Goal: Browse casually: Explore the website without a specific task or goal

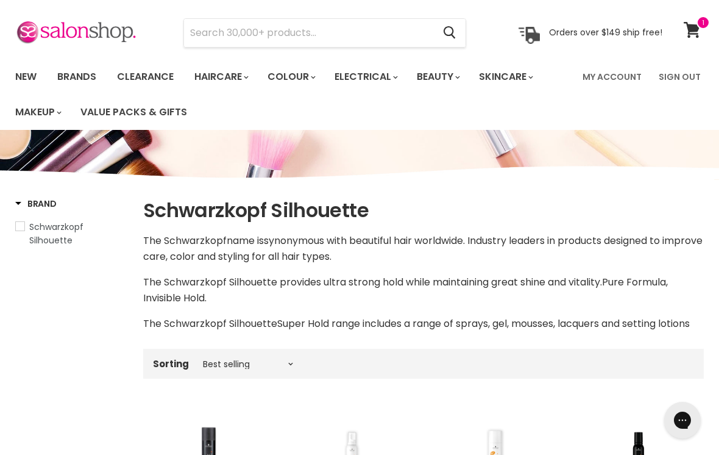
click at [223, 34] on input "Search" at bounding box center [308, 33] width 249 height 28
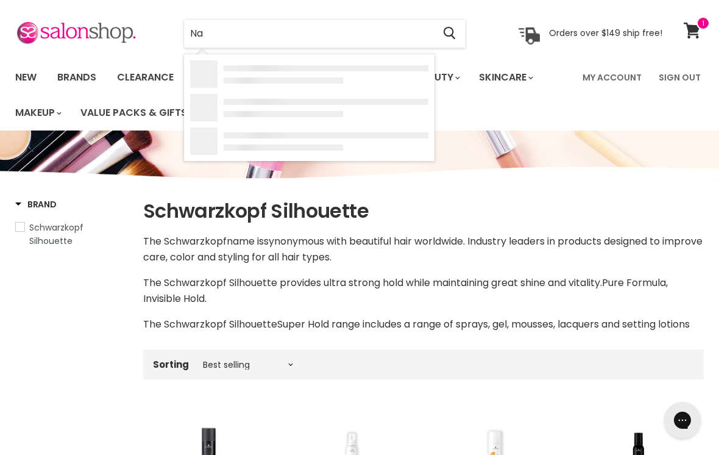
type input "Nak"
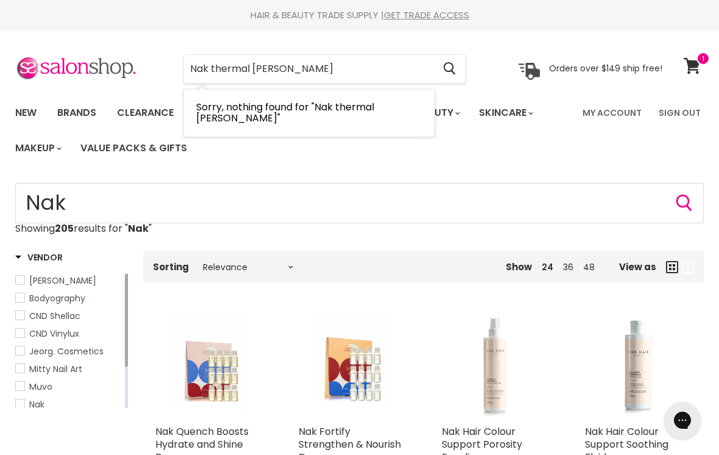
type input "Nak thermal shield"
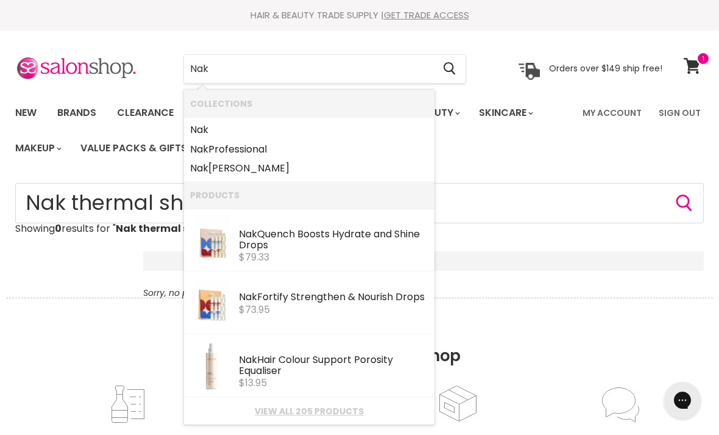
type input "Nak"
click at [541, 140] on ul "New Brands Clearance Haircare" at bounding box center [290, 130] width 569 height 71
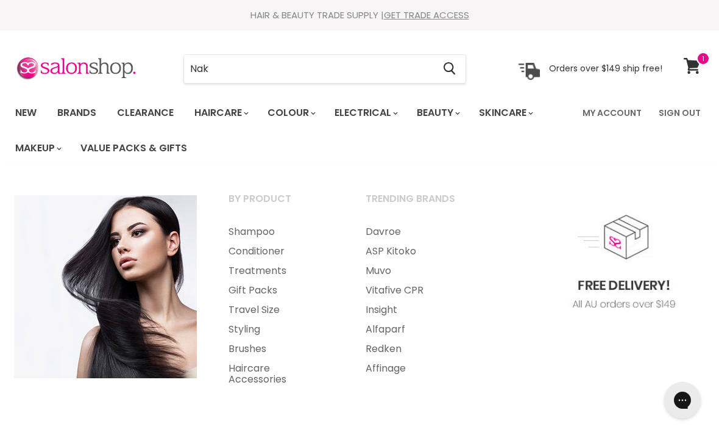
click at [243, 329] on link "Styling" at bounding box center [280, 330] width 135 height 20
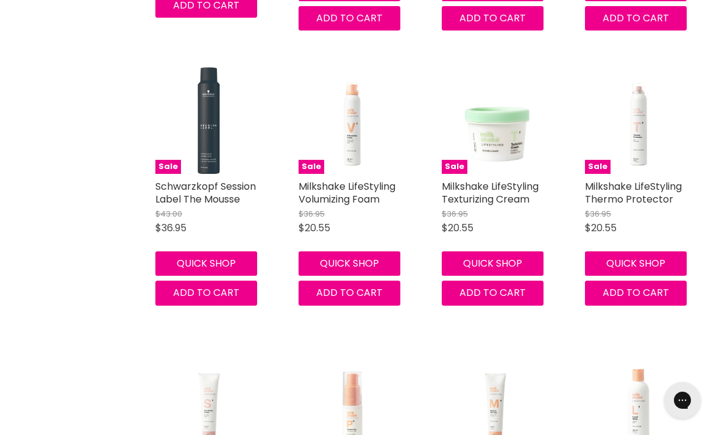
scroll to position [826, 0]
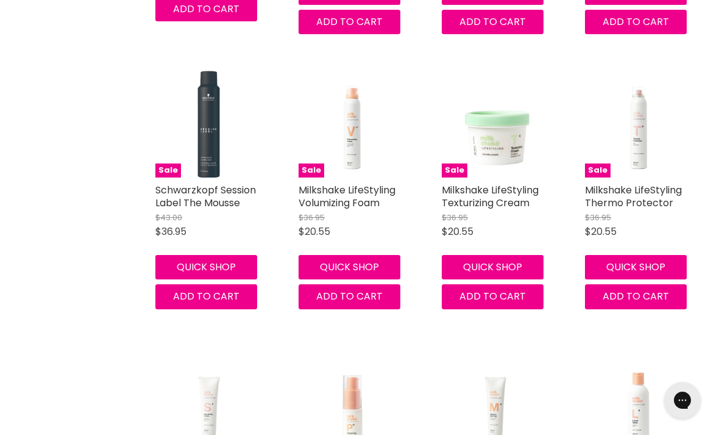
click at [656, 185] on link "Milkshake LifeStyling Thermo Protector" at bounding box center [633, 196] width 97 height 27
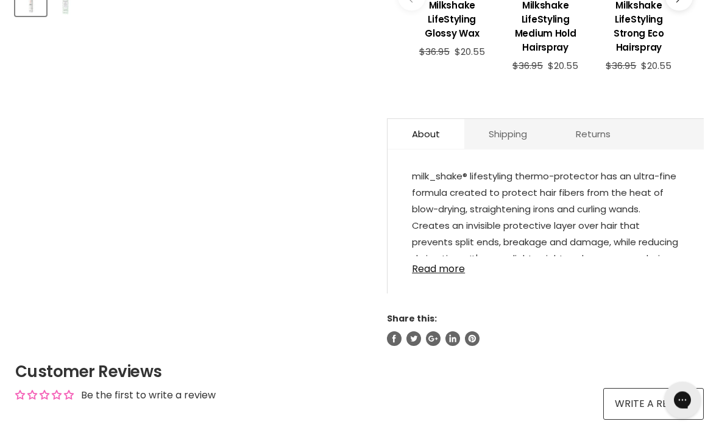
scroll to position [563, 0]
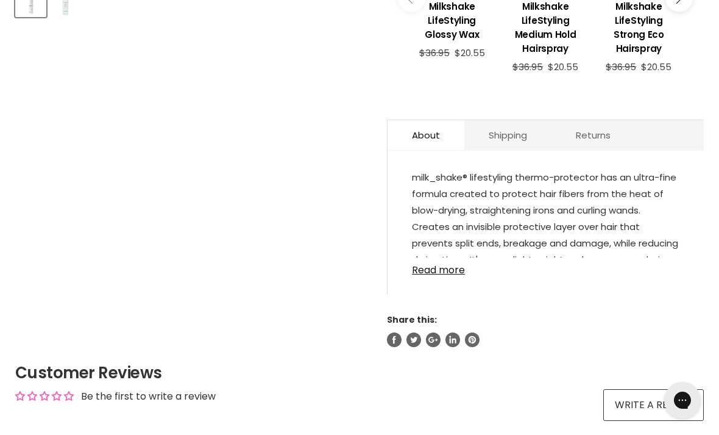
click at [448, 276] on link "Read more" at bounding box center [546, 266] width 268 height 18
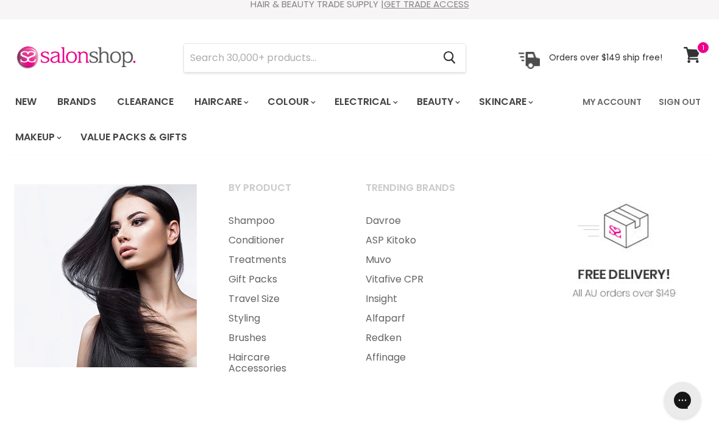
scroll to position [12, 0]
click at [244, 298] on link "Travel Size" at bounding box center [280, 298] width 135 height 20
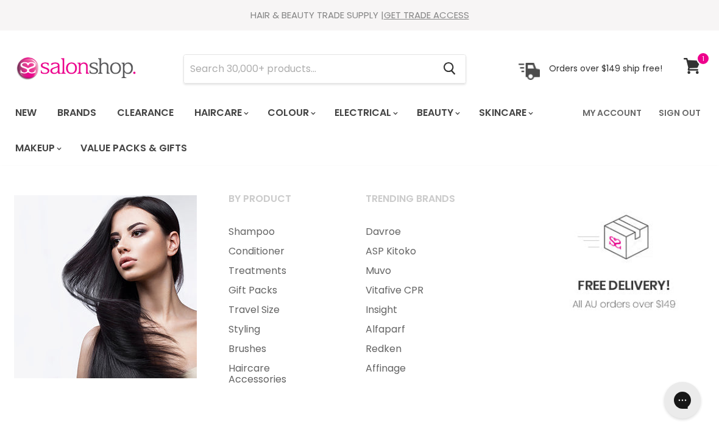
click at [240, 331] on link "Styling" at bounding box center [280, 330] width 135 height 20
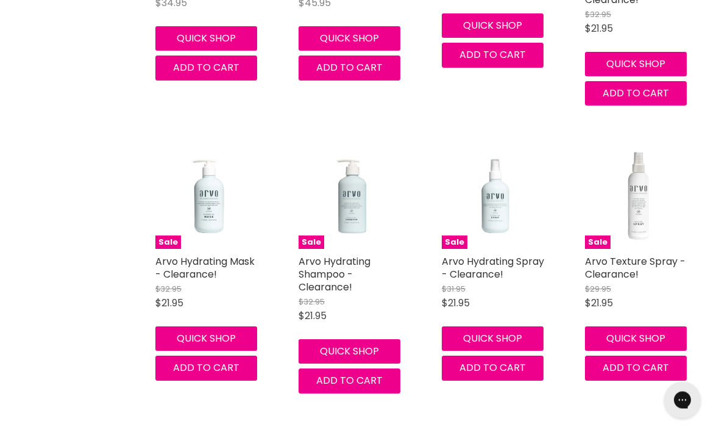
scroll to position [2951, 0]
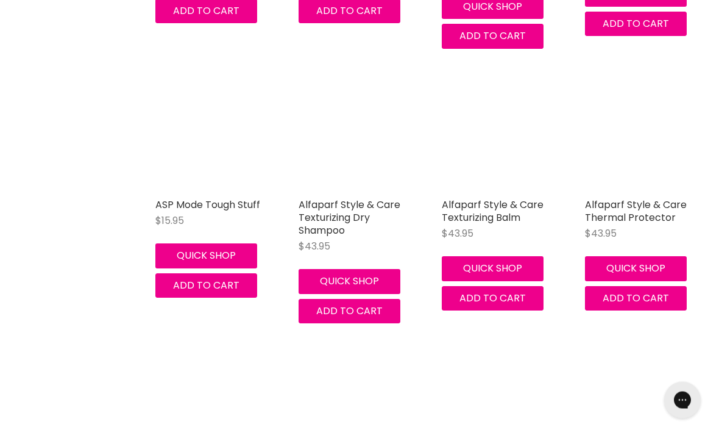
scroll to position [6091, 0]
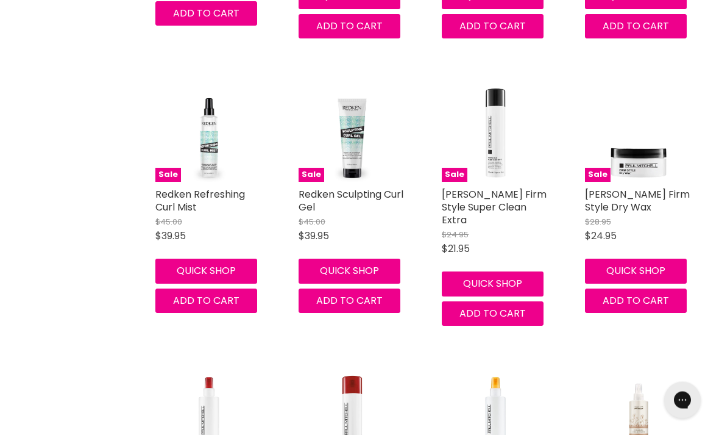
scroll to position [8885, 0]
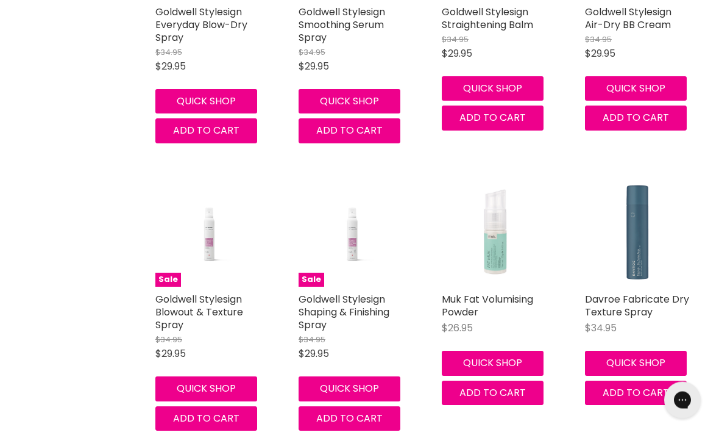
scroll to position [13075, 0]
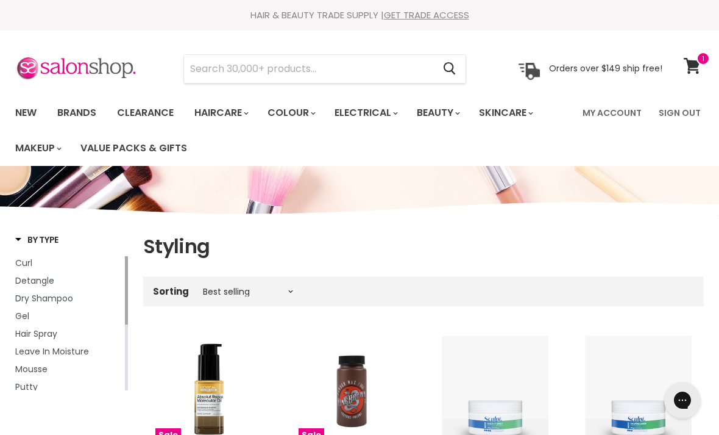
click at [680, 114] on link "Sign Out" at bounding box center [680, 113] width 57 height 26
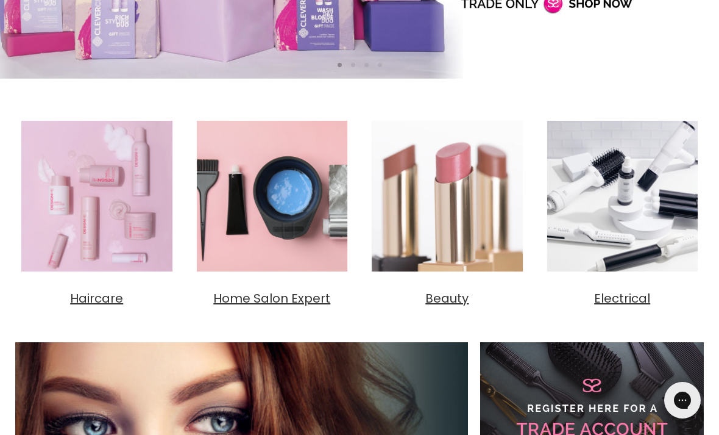
scroll to position [424, 0]
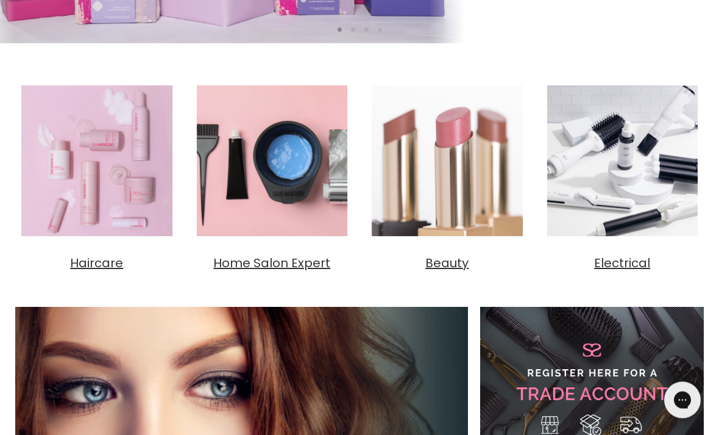
click at [624, 260] on span "Electrical" at bounding box center [622, 263] width 56 height 17
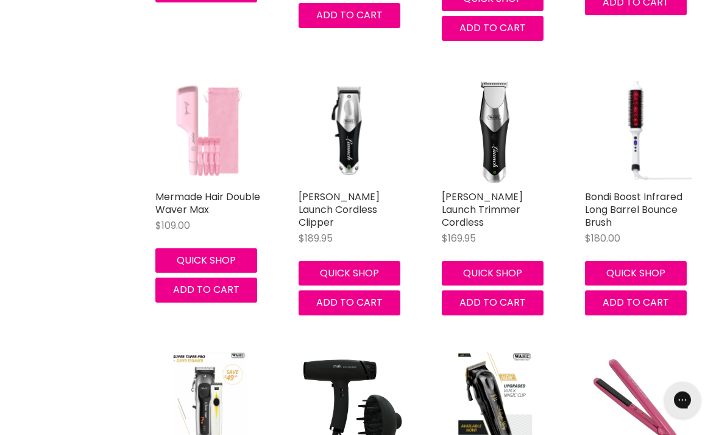
scroll to position [3195, 0]
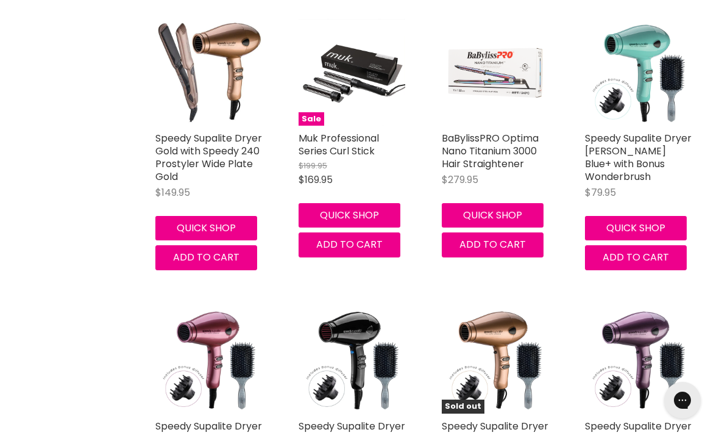
scroll to position [4665, 0]
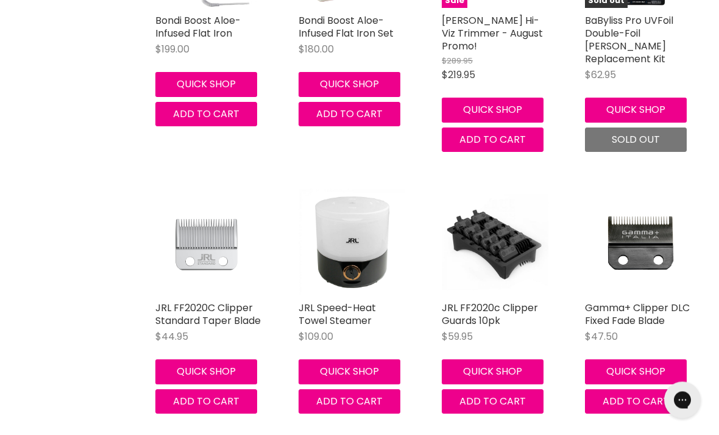
scroll to position [9340, 0]
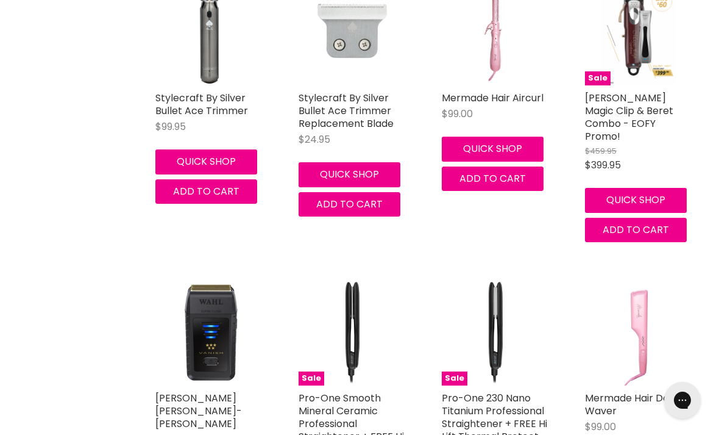
scroll to position [12625, 0]
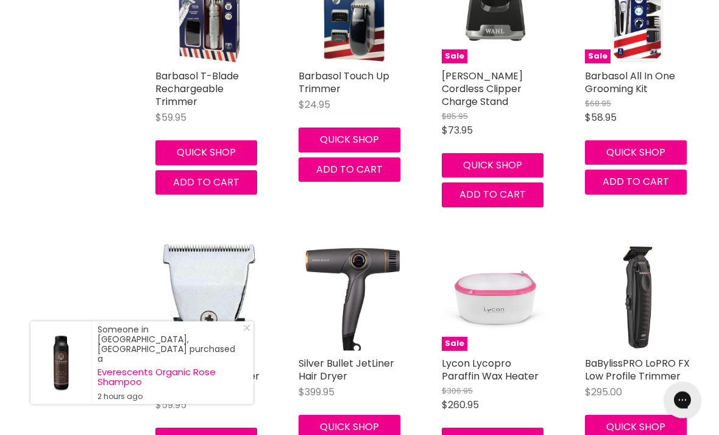
scroll to position [16013, 0]
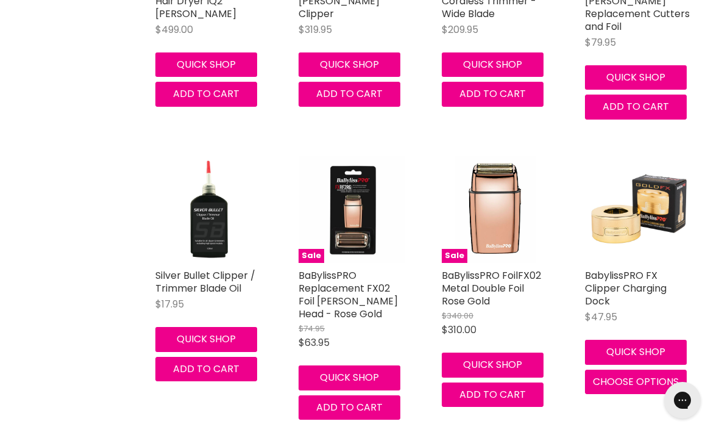
scroll to position [17797, 0]
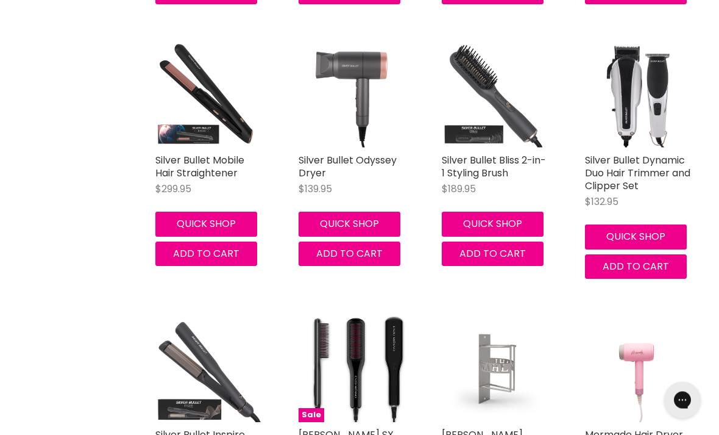
scroll to position [19874, 0]
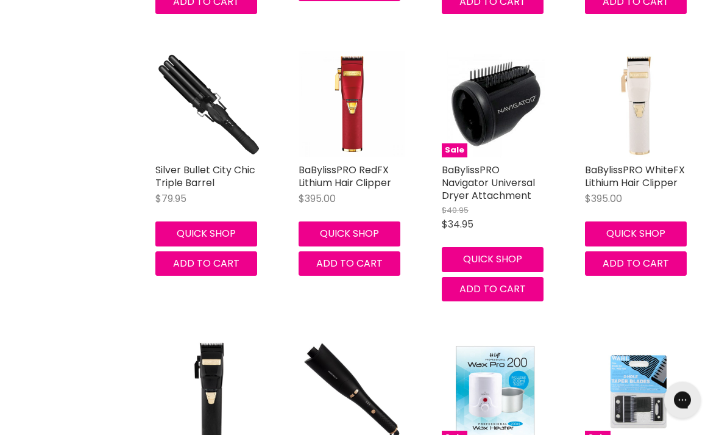
scroll to position [22100, 0]
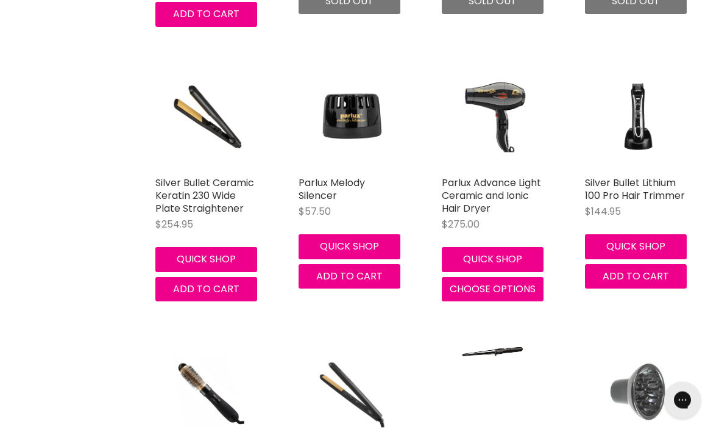
scroll to position [25441, 0]
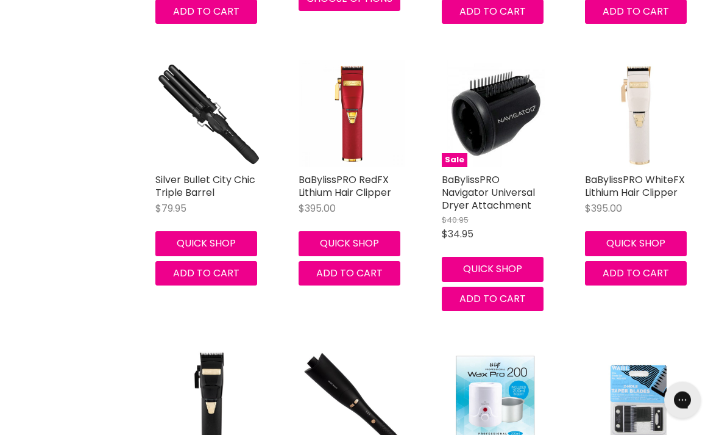
scroll to position [22007, 0]
